Goal: Information Seeking & Learning: Learn about a topic

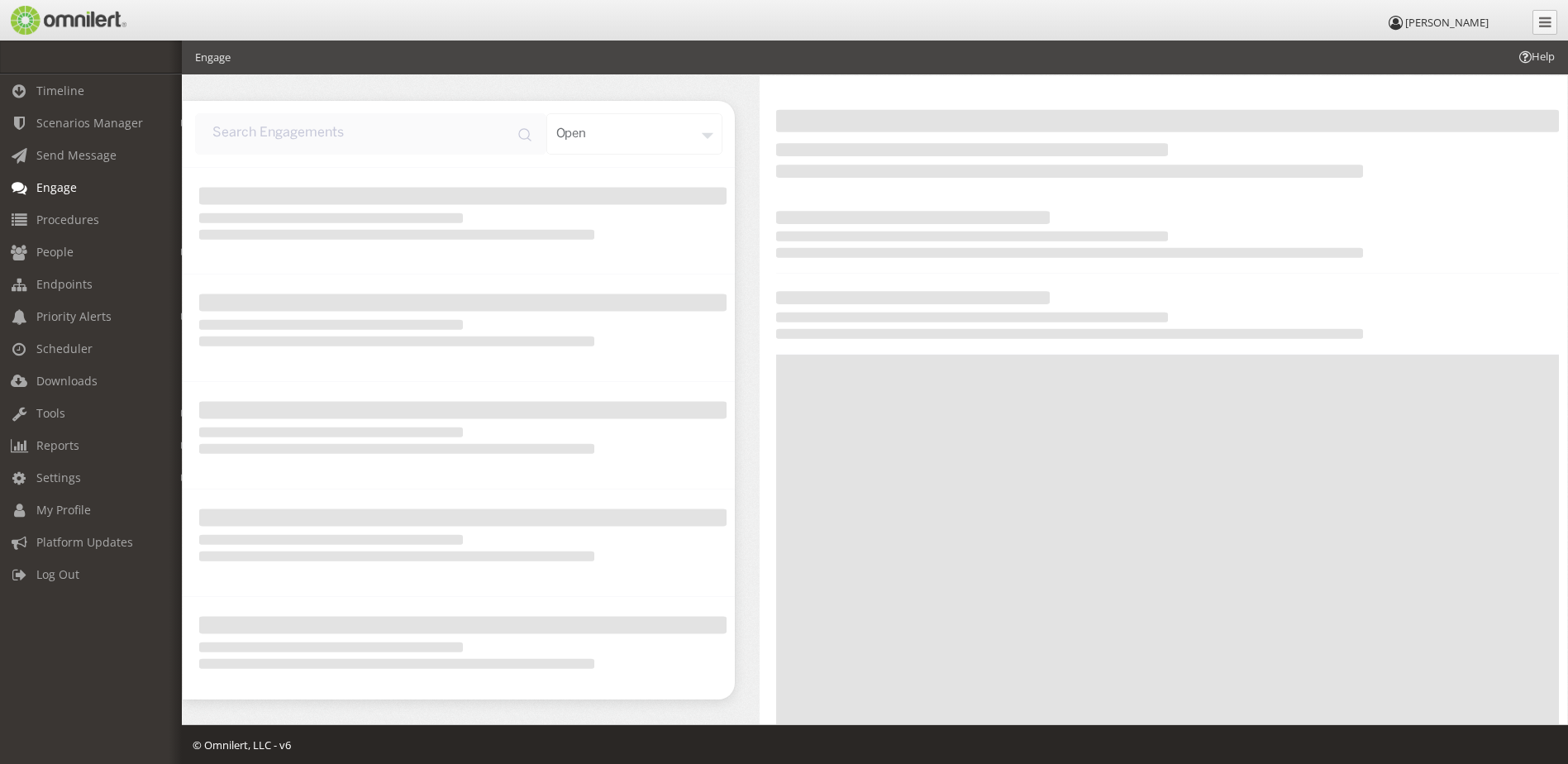
click at [89, 87] on link "Timeline" at bounding box center [98, 90] width 197 height 33
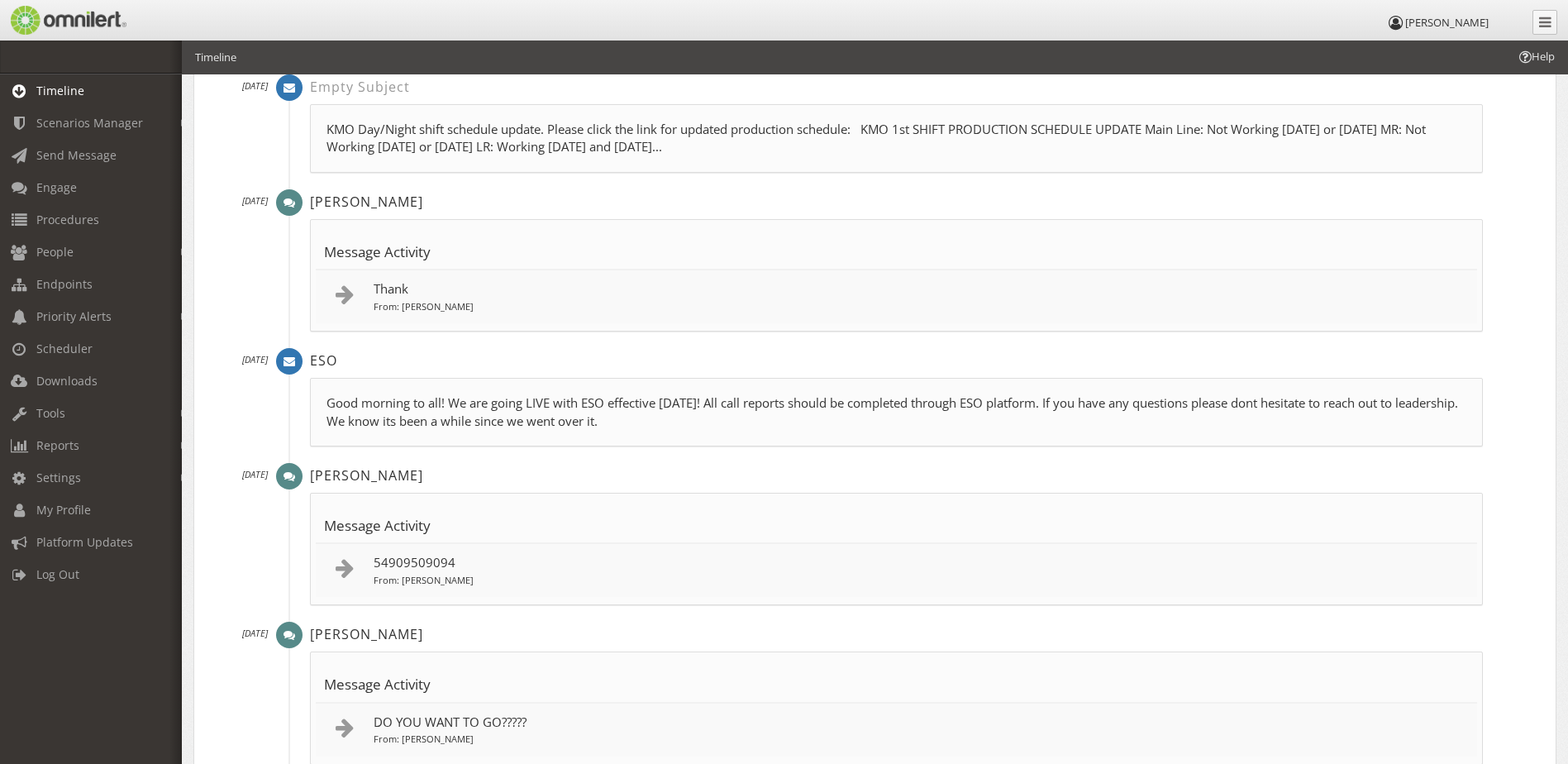
scroll to position [579, 0]
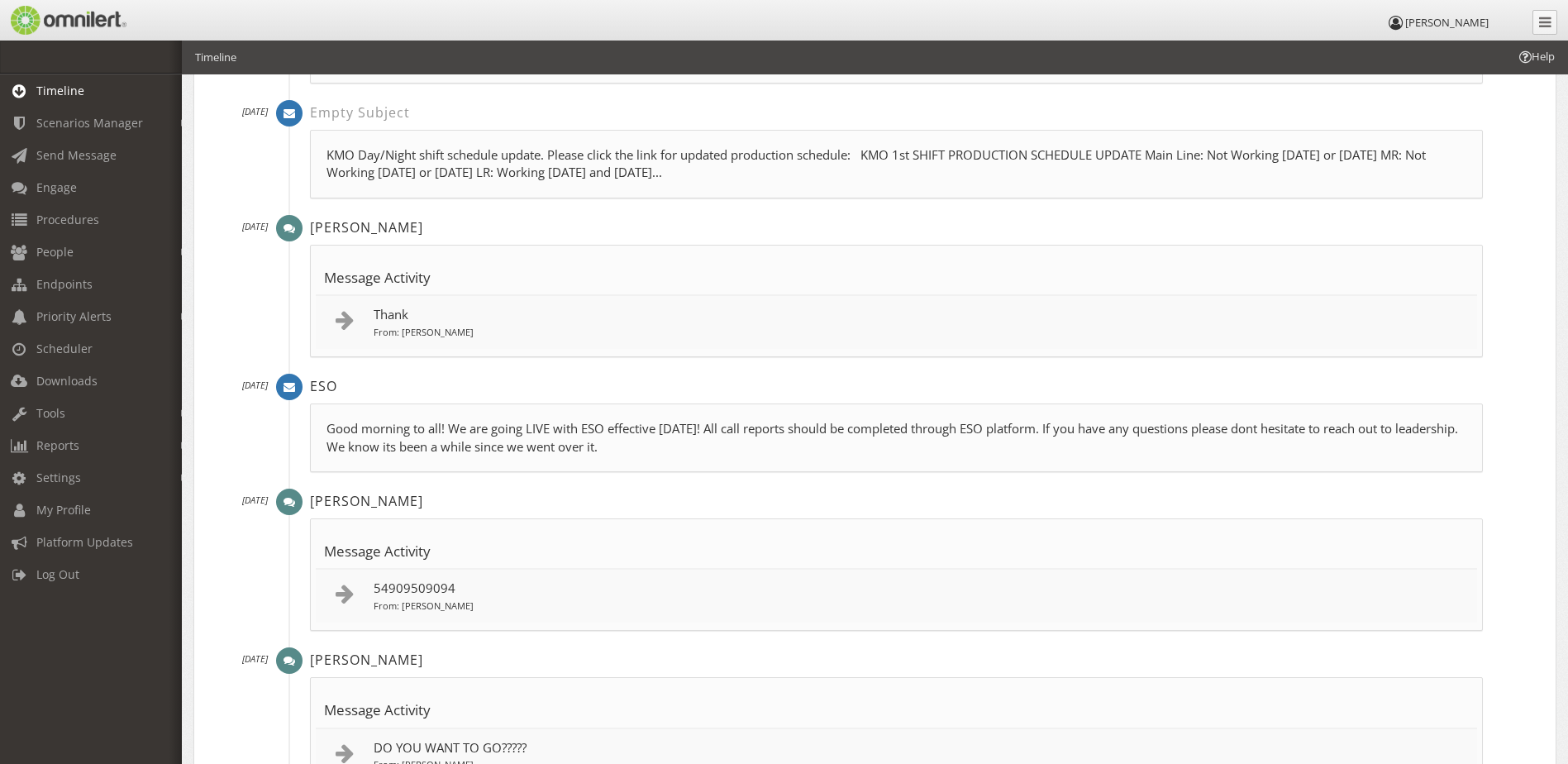
click at [538, 431] on p "Good morning to all! We are going LIVE with ESO effective [DATE]! All call repo…" at bounding box center [895, 438] width 1140 height 35
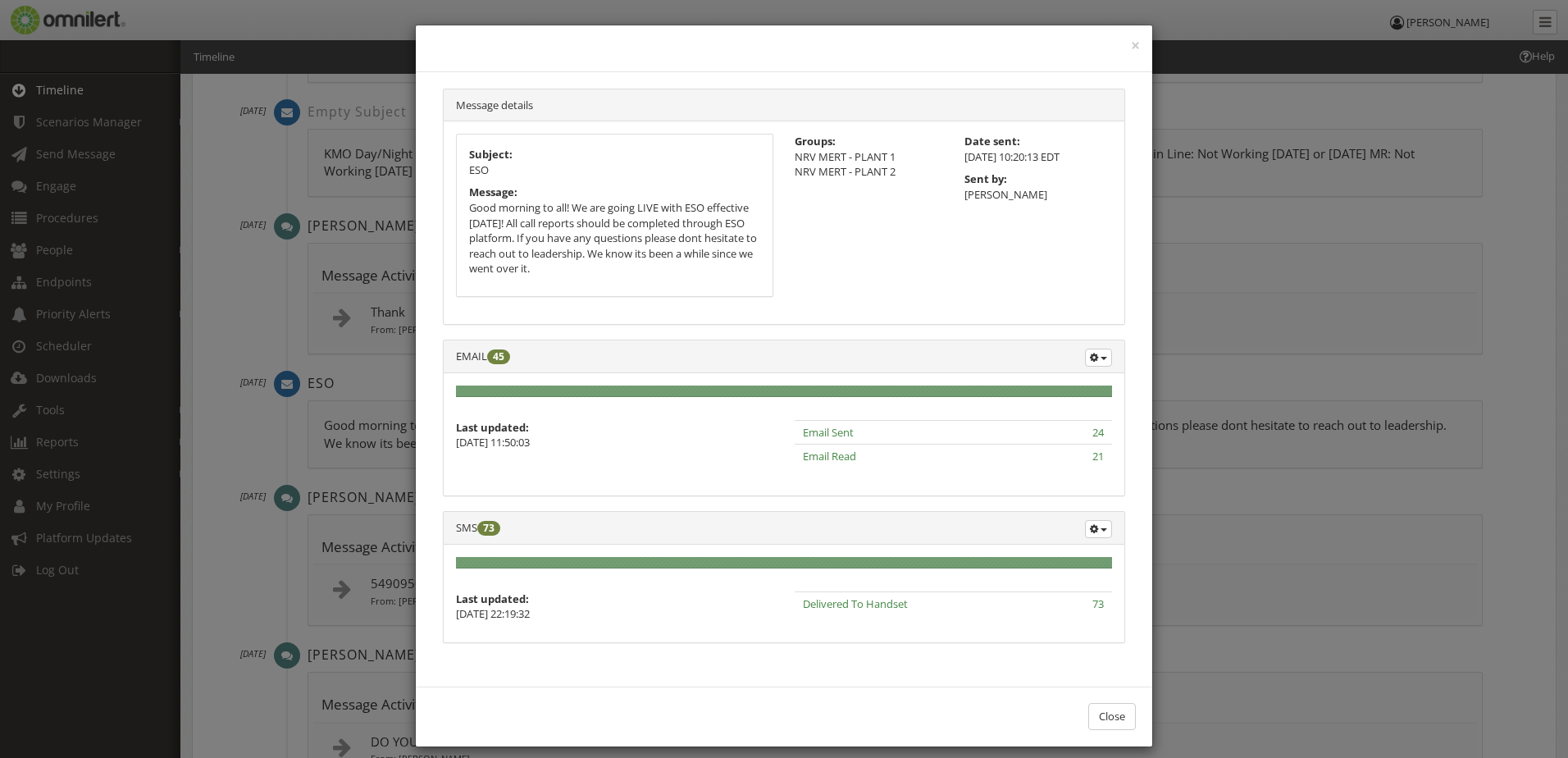
click at [1123, 41] on h4 at bounding box center [784, 48] width 712 height 21
click at [1132, 41] on button "×" at bounding box center [1136, 46] width 9 height 17
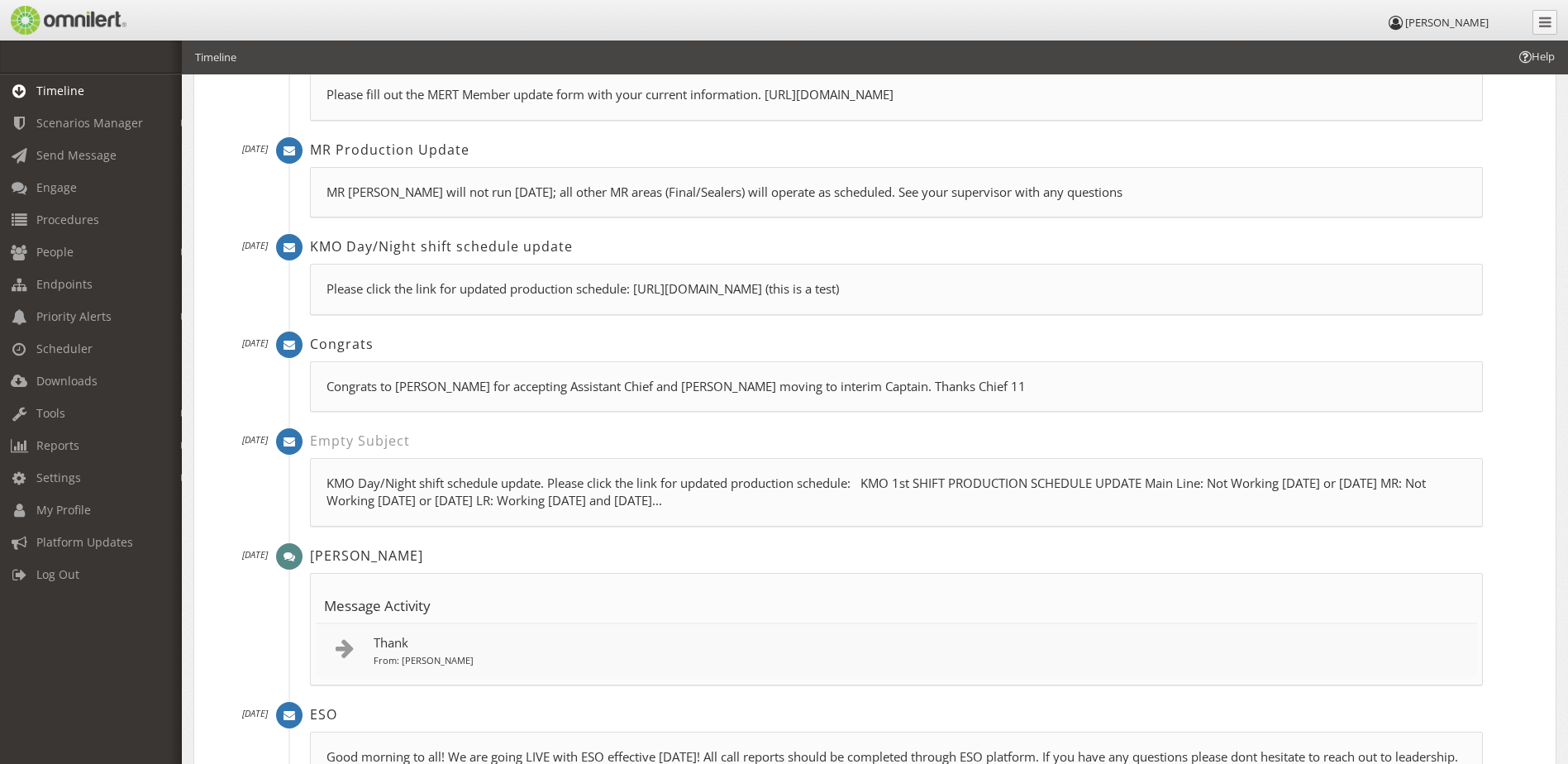
scroll to position [0, 0]
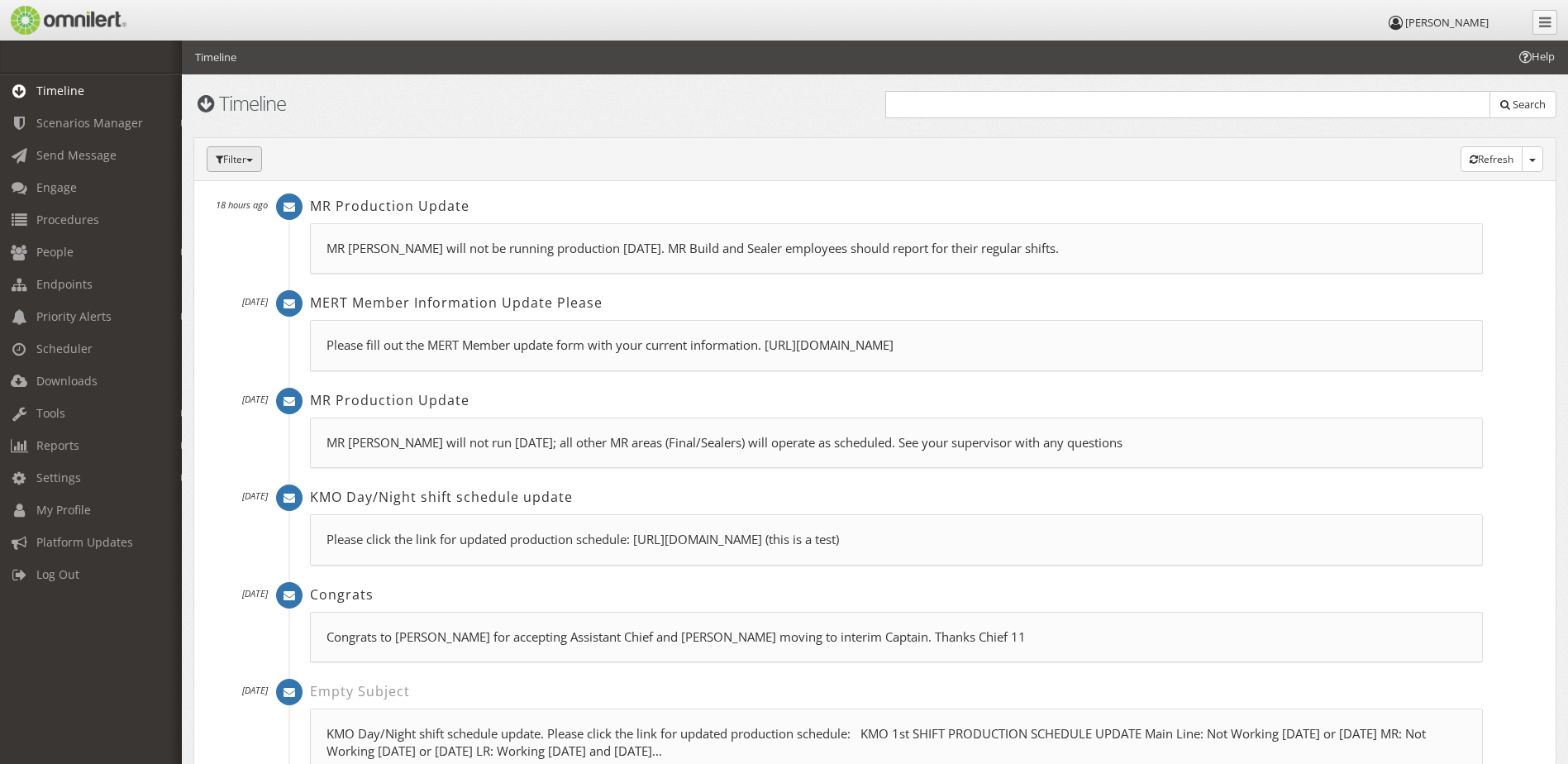
click at [256, 170] on button "Filter" at bounding box center [234, 159] width 56 height 26
click at [1019, 99] on input "text" at bounding box center [1188, 104] width 606 height 27
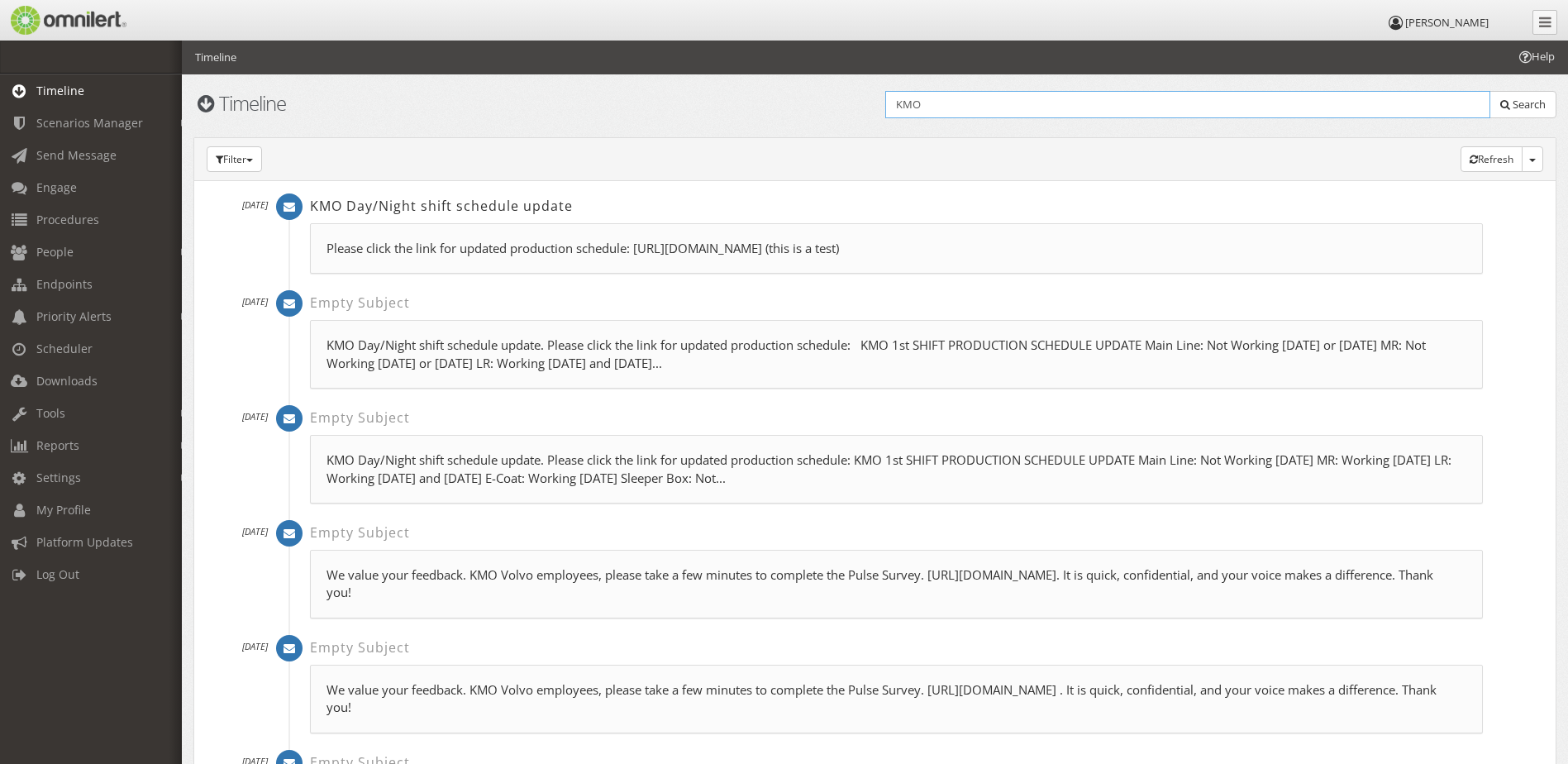
type input "KMO"
click at [371, 104] on h1 "Timeline" at bounding box center [529, 103] width 671 height 21
